Goal: Book appointment/travel/reservation

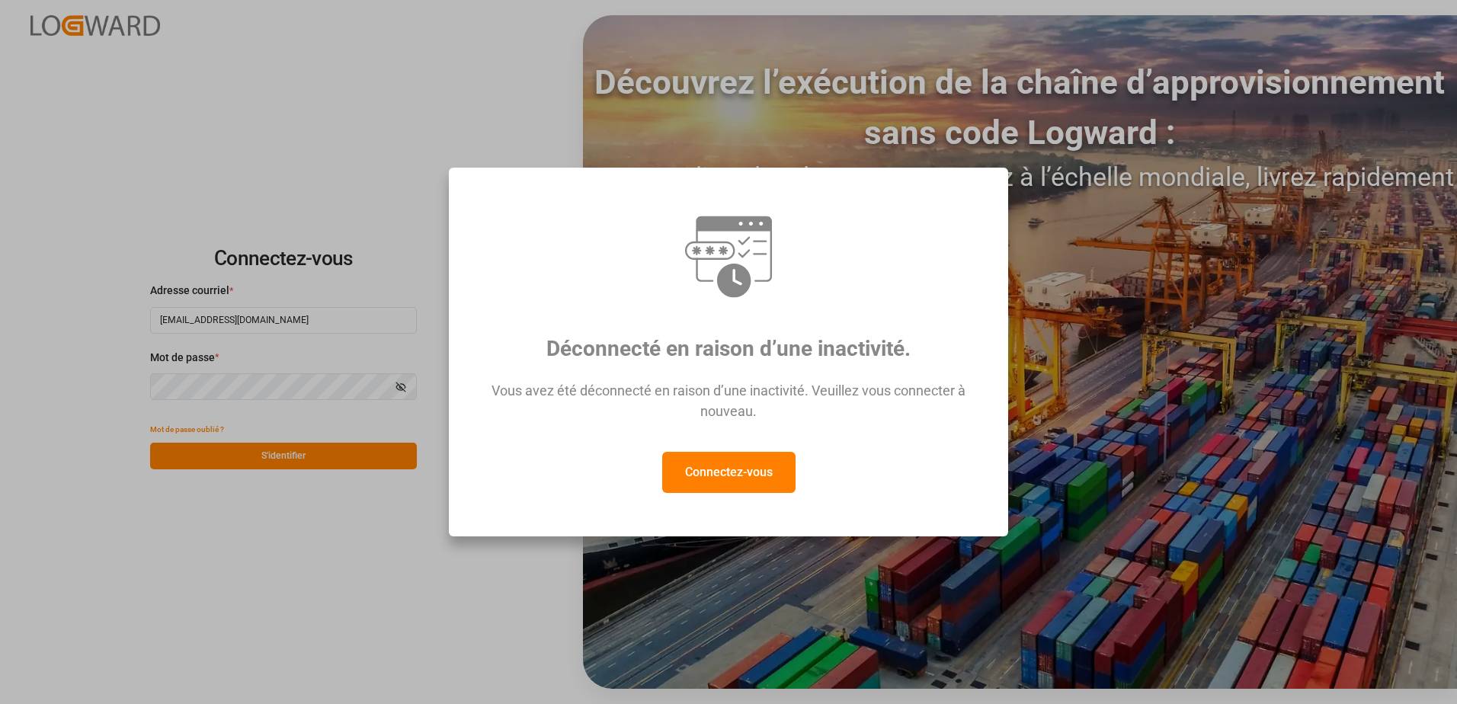
click at [303, 462] on div "Déconnecté en raison d’une inactivité. Vous avez été déconnecté en raison d’une…" at bounding box center [728, 352] width 1457 height 704
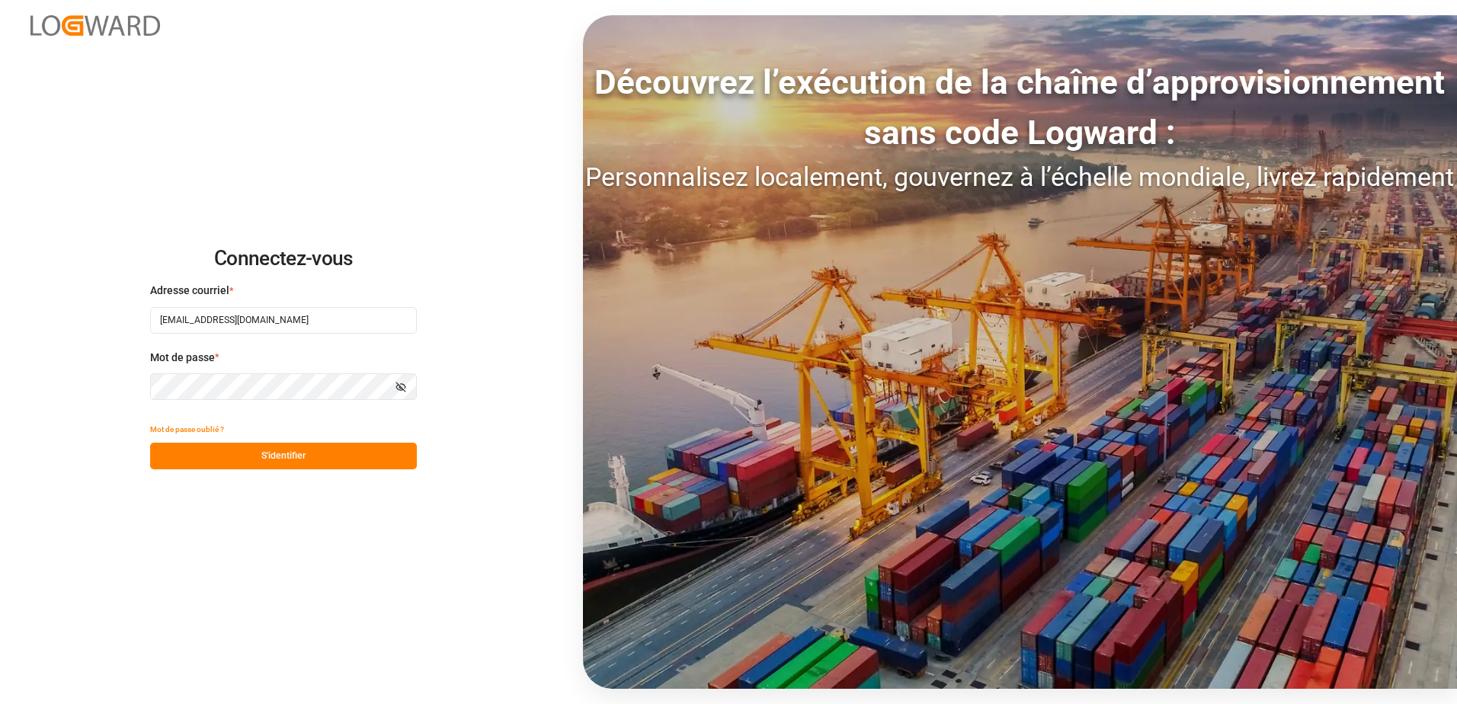
click at [303, 462] on button "S'identifier" at bounding box center [283, 456] width 267 height 27
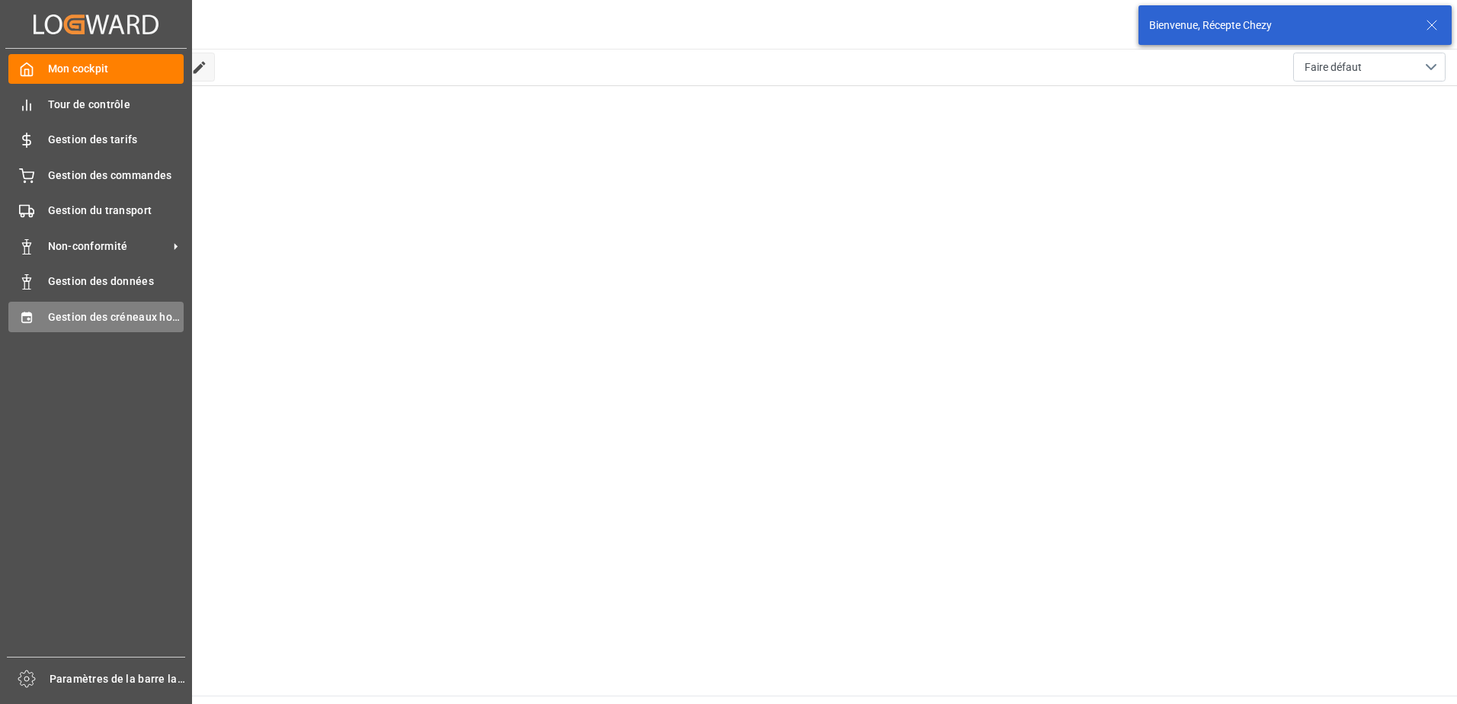
click at [61, 319] on span "Gestion des créneaux horaires" at bounding box center [116, 317] width 136 height 16
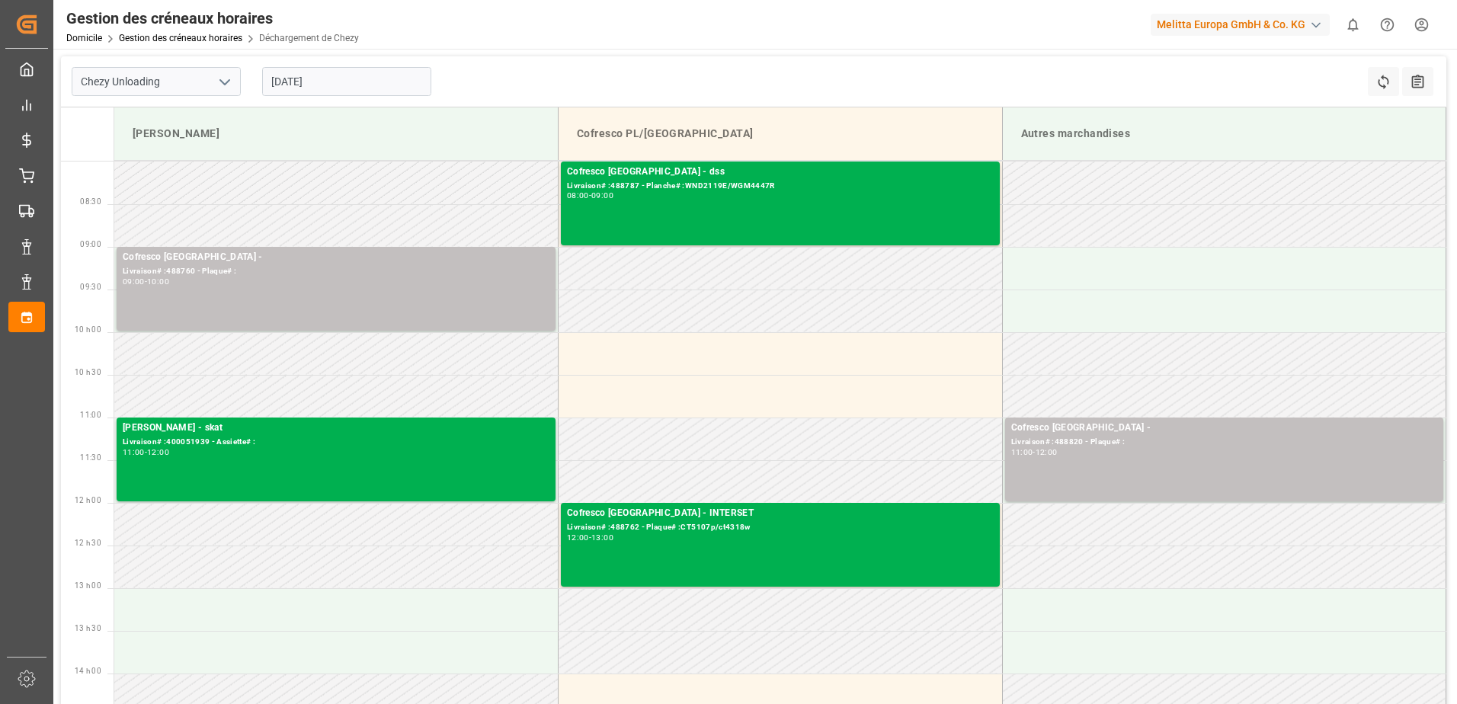
click at [348, 81] on input "[DATE]" at bounding box center [346, 81] width 169 height 29
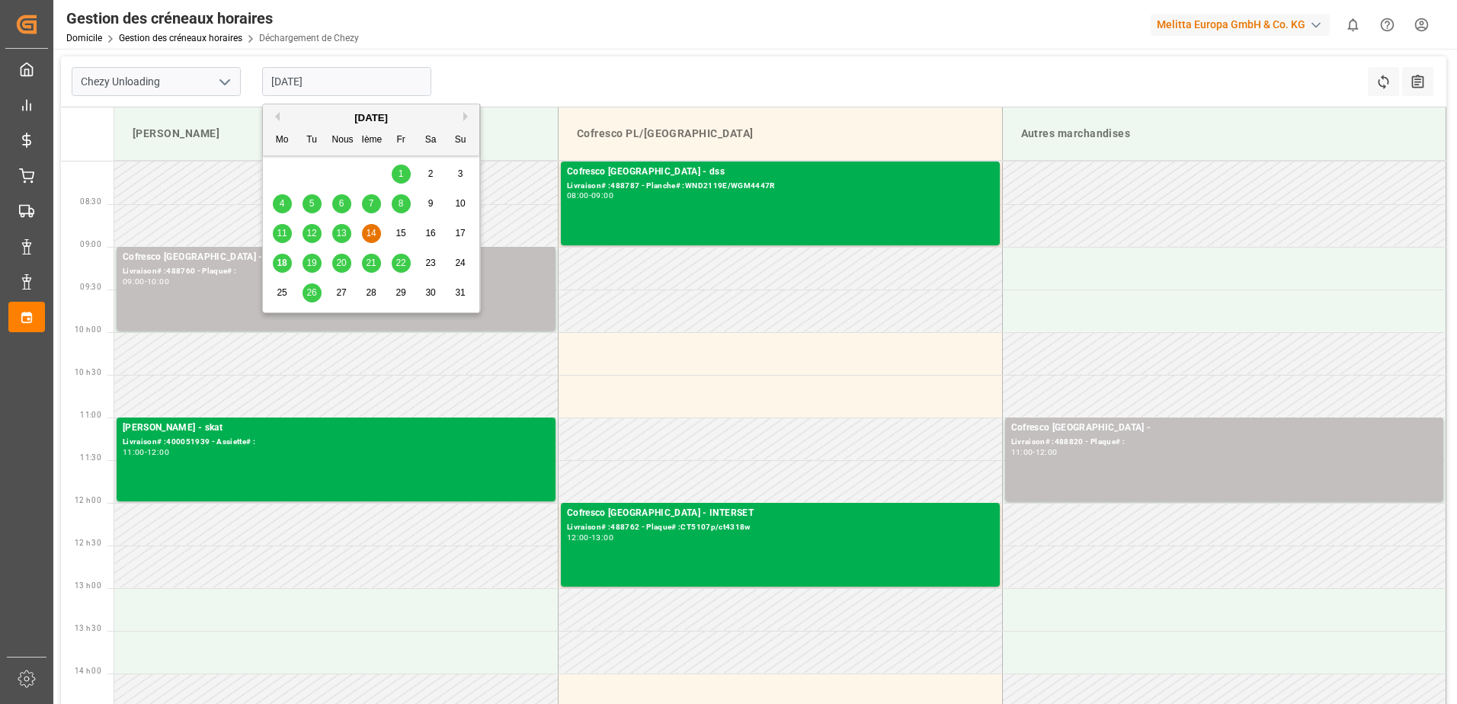
click at [284, 261] on span "18" at bounding box center [282, 263] width 10 height 11
type input "[DATE]"
